Goal: Task Accomplishment & Management: Use online tool/utility

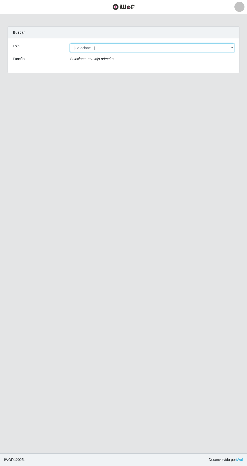
click at [219, 47] on select "[Selecione...] SuperFácil Atacado - [GEOGRAPHIC_DATA]" at bounding box center [152, 47] width 164 height 9
select select "503"
click at [70, 43] on select "[Selecione...] SuperFácil Atacado - [GEOGRAPHIC_DATA]" at bounding box center [152, 47] width 164 height 9
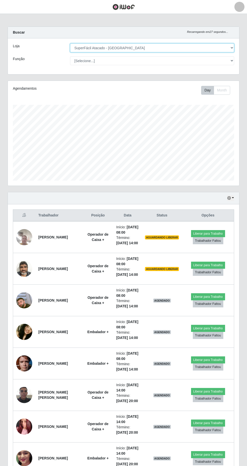
scroll to position [1, 0]
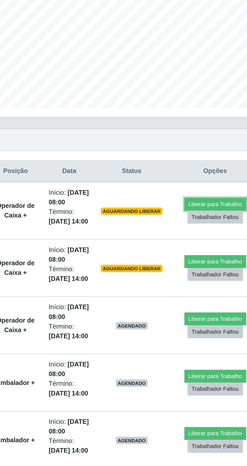
click at [210, 231] on button "Liberar para Trabalho" at bounding box center [208, 232] width 34 height 7
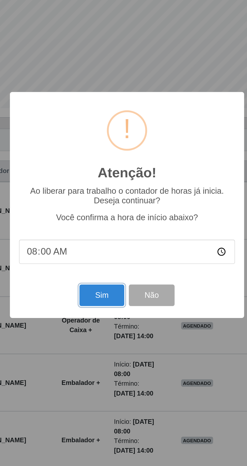
click at [114, 282] on button "Sim" at bounding box center [109, 283] width 24 height 12
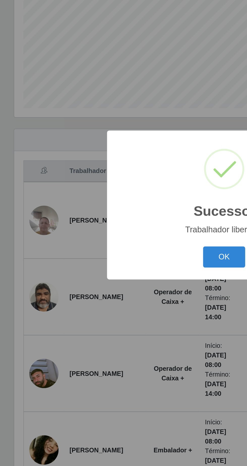
click at [121, 263] on button "OK" at bounding box center [123, 262] width 23 height 12
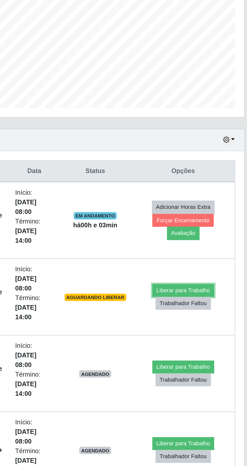
click at [205, 277] on button "Liberar para Trabalho" at bounding box center [206, 280] width 34 height 7
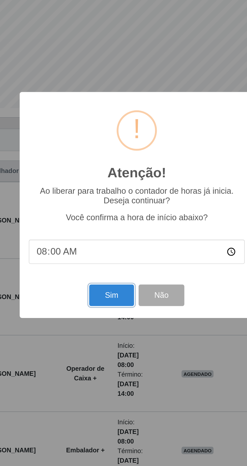
click at [111, 282] on button "Sim" at bounding box center [109, 283] width 24 height 12
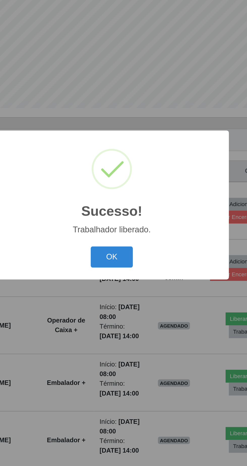
click at [125, 261] on button "OK" at bounding box center [123, 262] width 23 height 12
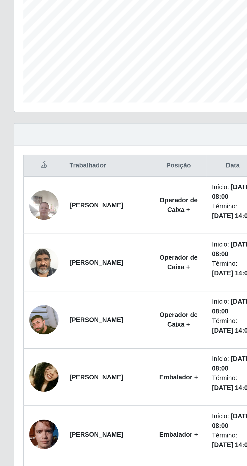
scroll to position [0, 0]
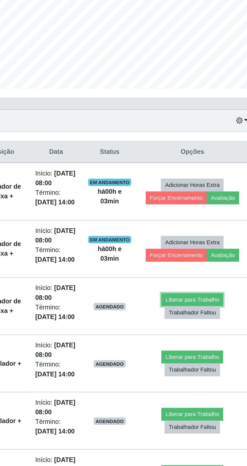
click at [204, 296] on button "Liberar para Trabalho" at bounding box center [204, 296] width 34 height 7
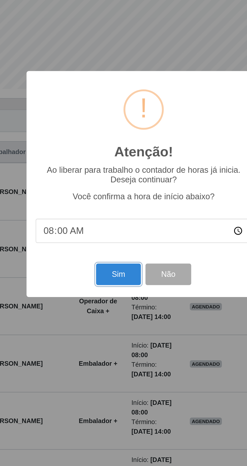
click at [111, 289] on button "Sim" at bounding box center [109, 283] width 24 height 12
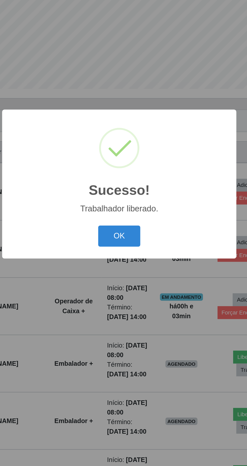
click at [124, 268] on button "OK" at bounding box center [123, 262] width 23 height 12
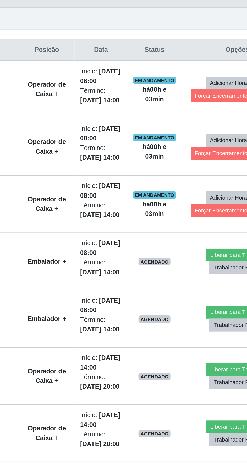
click at [136, 333] on li "Término: [DATE] 14:00" at bounding box center [128, 335] width 23 height 11
click at [196, 327] on button "Liberar para Trabalho" at bounding box center [204, 328] width 34 height 7
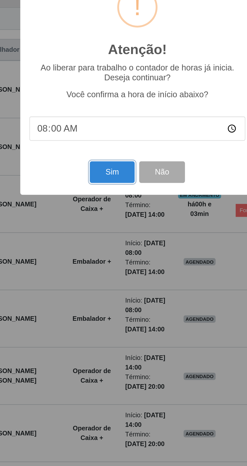
click at [109, 285] on button "Sim" at bounding box center [109, 283] width 24 height 12
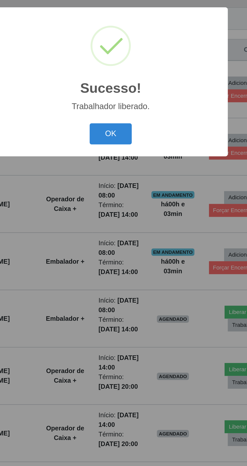
click at [123, 262] on button "OK" at bounding box center [123, 262] width 23 height 12
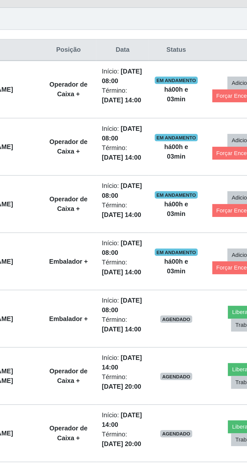
click at [130, 363] on li "Término: [DATE] 14:00" at bounding box center [128, 366] width 23 height 11
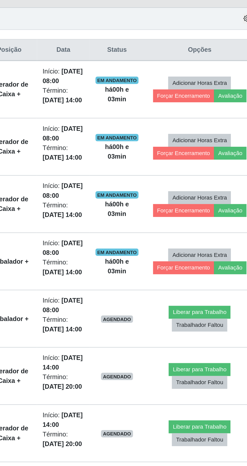
click at [163, 363] on span "AGENDADO" at bounding box center [158, 364] width 18 height 4
click at [203, 359] on button "Liberar para Trabalho" at bounding box center [204, 359] width 34 height 7
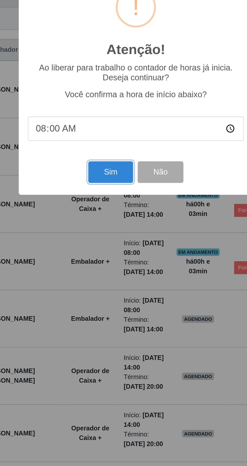
click at [109, 281] on button "Sim" at bounding box center [109, 283] width 24 height 12
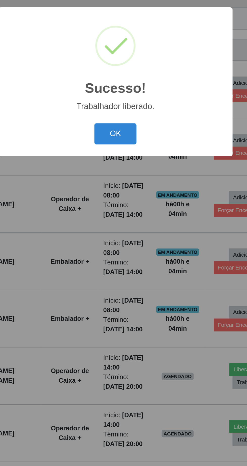
click at [125, 263] on button "OK" at bounding box center [123, 262] width 23 height 12
